Goal: Navigation & Orientation: Find specific page/section

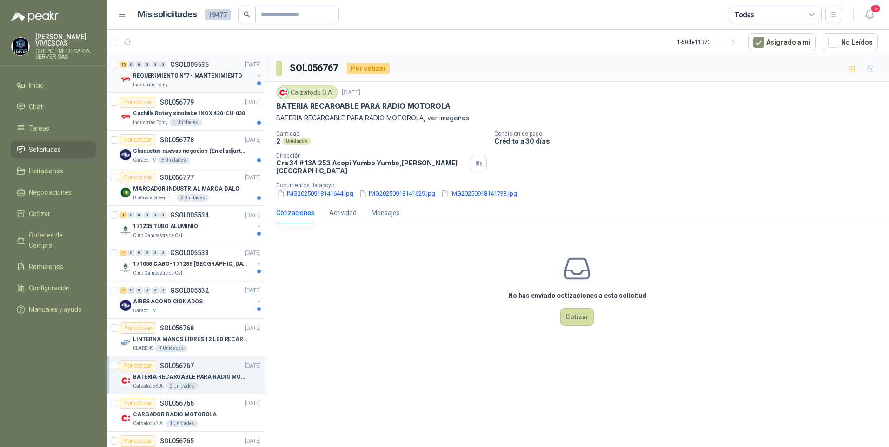
click at [172, 79] on p "REQUERIMIENTO N°7 - MANTENIMIENTO" at bounding box center [187, 76] width 109 height 9
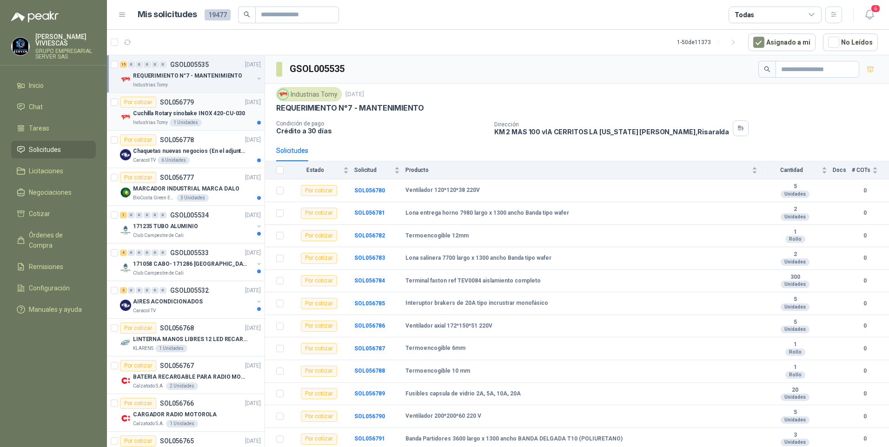
click at [175, 113] on p "Cuchilla Rotary sinobake INOX 420-CU-030" at bounding box center [189, 113] width 112 height 9
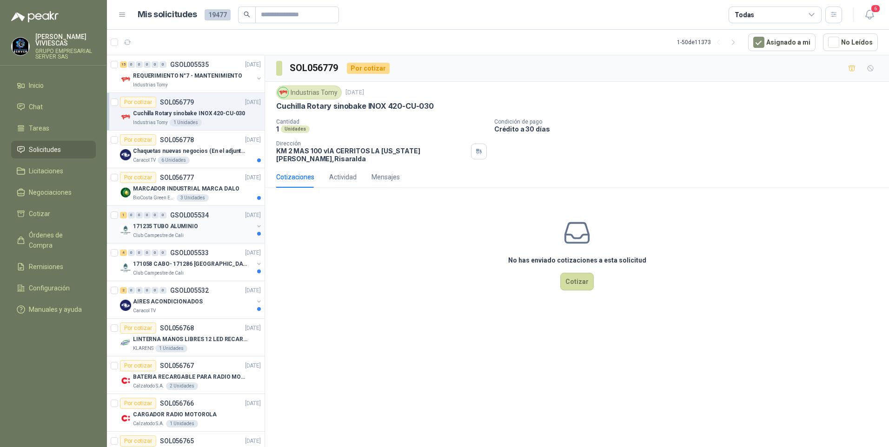
click at [166, 226] on p "171235 TUBO ALUMINIO" at bounding box center [165, 226] width 65 height 9
click at [161, 271] on p "Club Campestre de Cali" at bounding box center [158, 273] width 51 height 7
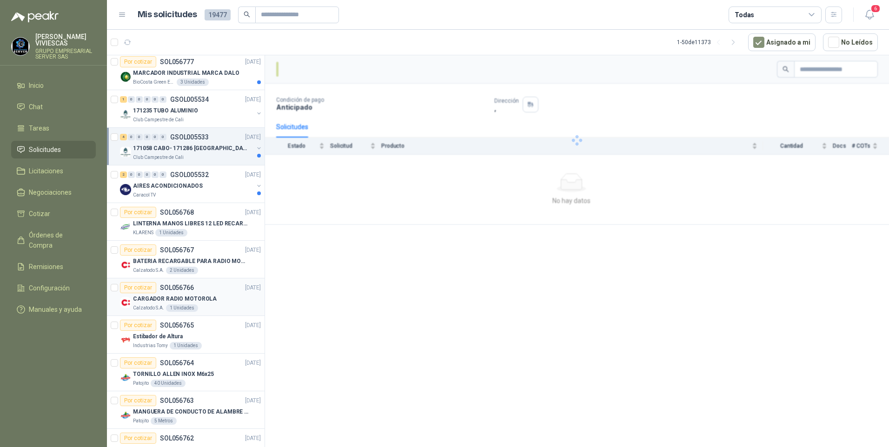
scroll to position [139, 0]
